Goal: Information Seeking & Learning: Learn about a topic

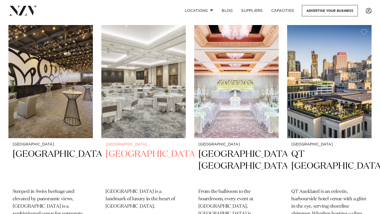
scroll to position [582, 0]
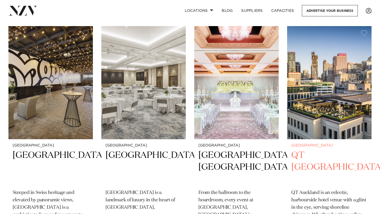
click at [323, 150] on h2 "QT [GEOGRAPHIC_DATA]" at bounding box center [329, 168] width 76 height 36
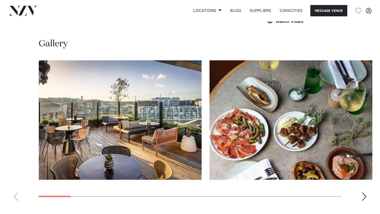
scroll to position [700, 0]
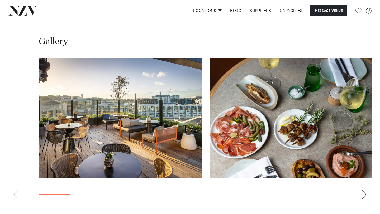
click at [361, 190] on div "Next slide" at bounding box center [363, 194] width 5 height 8
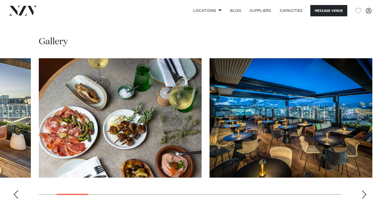
click at [363, 190] on div "Next slide" at bounding box center [363, 194] width 5 height 8
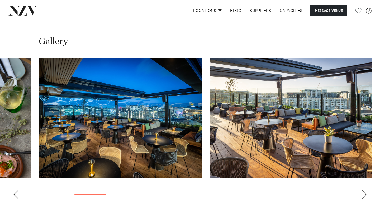
click at [363, 190] on div "Next slide" at bounding box center [363, 194] width 5 height 8
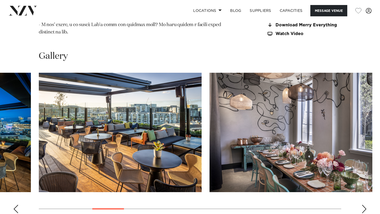
scroll to position [688, 0]
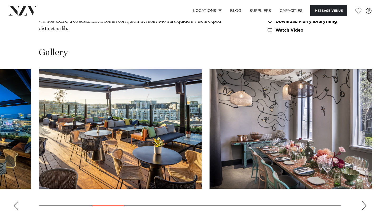
click at [365, 191] on swiper-container at bounding box center [190, 141] width 380 height 145
click at [365, 202] on div "Next slide" at bounding box center [363, 206] width 5 height 8
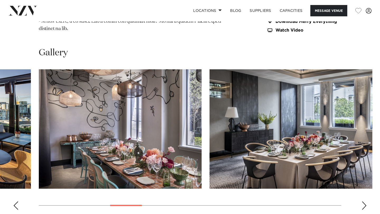
click at [364, 202] on div "Next slide" at bounding box center [363, 206] width 5 height 8
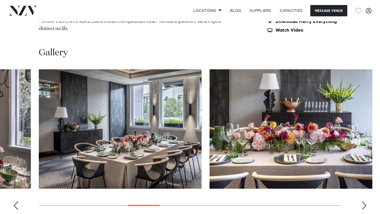
click at [364, 202] on div "Next slide" at bounding box center [363, 206] width 5 height 8
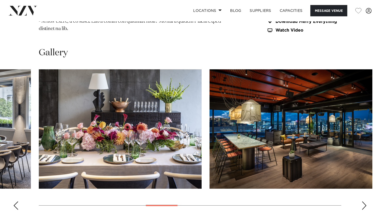
click at [364, 202] on div "Next slide" at bounding box center [363, 206] width 5 height 8
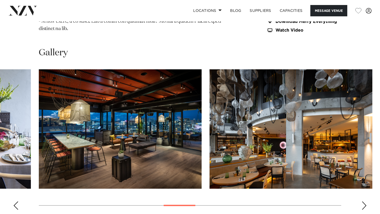
click at [364, 202] on div "Next slide" at bounding box center [363, 206] width 5 height 8
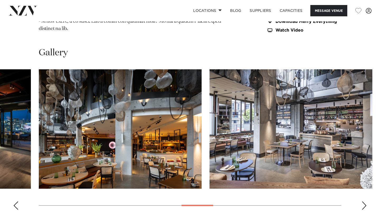
click at [364, 202] on div "Next slide" at bounding box center [363, 206] width 5 height 8
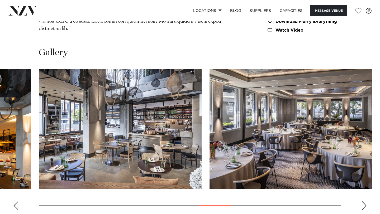
click at [364, 202] on div "Next slide" at bounding box center [363, 206] width 5 height 8
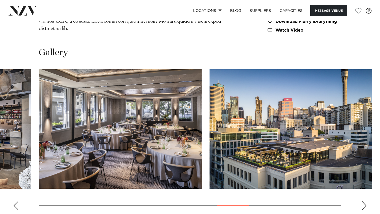
click at [364, 202] on div "Next slide" at bounding box center [363, 206] width 5 height 8
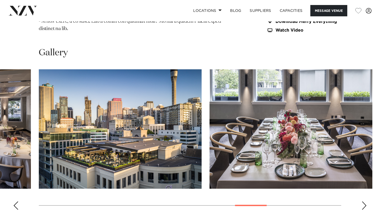
click at [364, 202] on div "Next slide" at bounding box center [363, 206] width 5 height 8
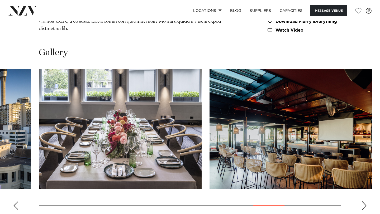
click at [364, 202] on div "Next slide" at bounding box center [363, 206] width 5 height 8
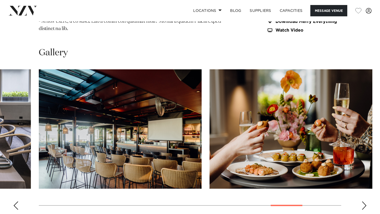
click at [364, 202] on div "Next slide" at bounding box center [363, 206] width 5 height 8
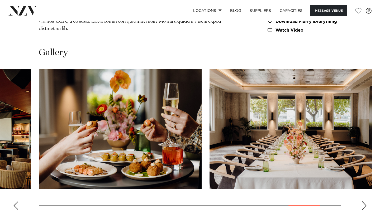
click at [364, 202] on div "Next slide" at bounding box center [363, 206] width 5 height 8
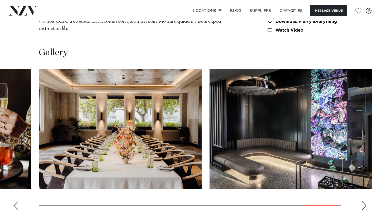
click at [364, 202] on div "Next slide" at bounding box center [363, 206] width 5 height 8
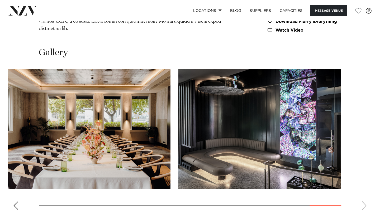
click at [364, 193] on swiper-container at bounding box center [190, 141] width 380 height 145
click at [14, 202] on div "Previous slide" at bounding box center [15, 206] width 5 height 8
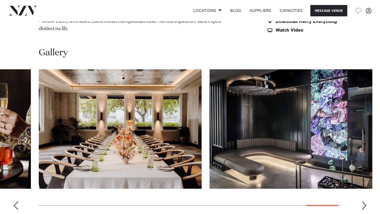
click at [14, 202] on div "Previous slide" at bounding box center [15, 206] width 5 height 8
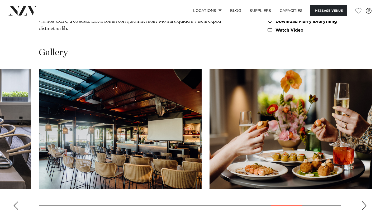
click at [14, 202] on div "Previous slide" at bounding box center [15, 206] width 5 height 8
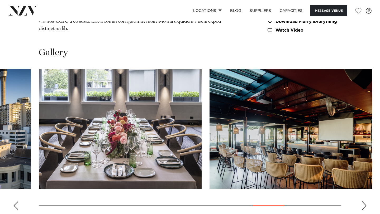
click at [14, 202] on div "Previous slide" at bounding box center [15, 206] width 5 height 8
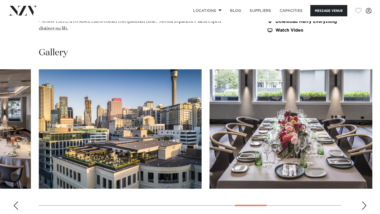
click at [14, 202] on div "Previous slide" at bounding box center [15, 206] width 5 height 8
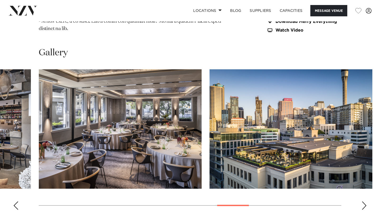
click at [14, 202] on div "Previous slide" at bounding box center [15, 206] width 5 height 8
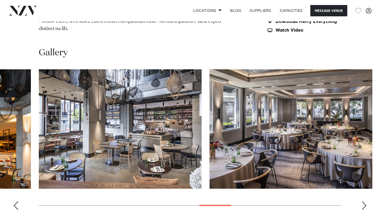
click at [14, 202] on div "Previous slide" at bounding box center [15, 206] width 5 height 8
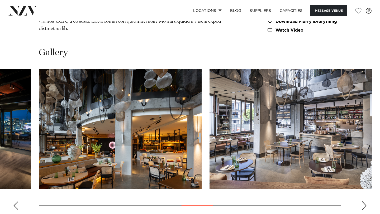
click at [14, 202] on div "Previous slide" at bounding box center [15, 206] width 5 height 8
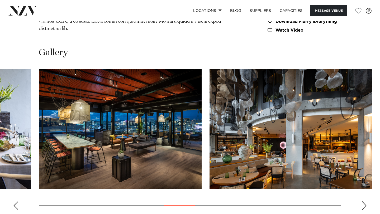
click at [14, 202] on div "Previous slide" at bounding box center [15, 206] width 5 height 8
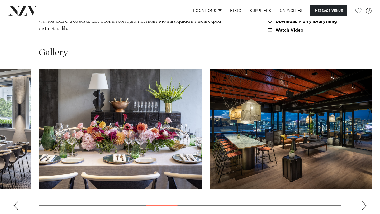
click at [14, 202] on div "Previous slide" at bounding box center [15, 206] width 5 height 8
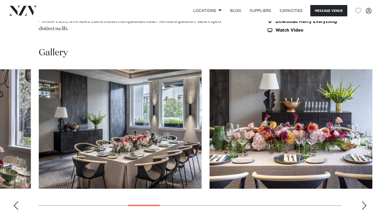
click at [14, 202] on div "Previous slide" at bounding box center [15, 206] width 5 height 8
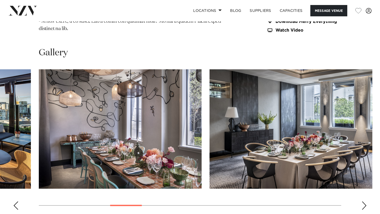
click at [14, 202] on div "Previous slide" at bounding box center [15, 206] width 5 height 8
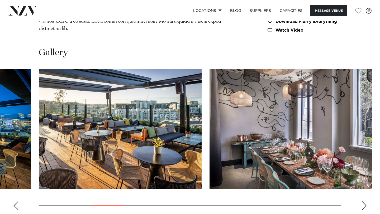
click at [14, 202] on div "Previous slide" at bounding box center [15, 206] width 5 height 8
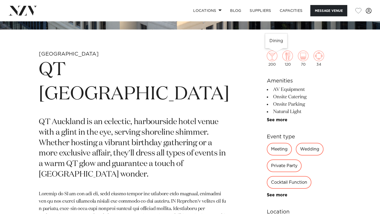
scroll to position [202, 0]
